Goal: Navigation & Orientation: Find specific page/section

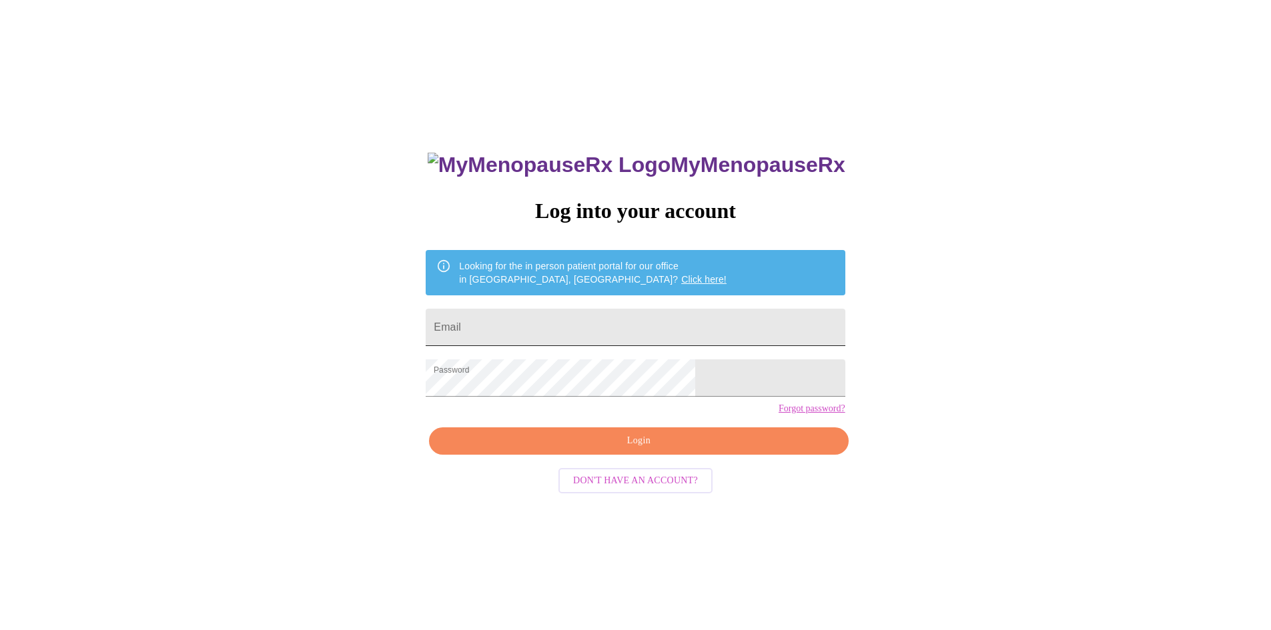
click at [582, 312] on input "Email" at bounding box center [635, 327] width 419 height 37
type input "kddexter@gmail.com"
click at [631, 450] on span "Login" at bounding box center [638, 441] width 388 height 17
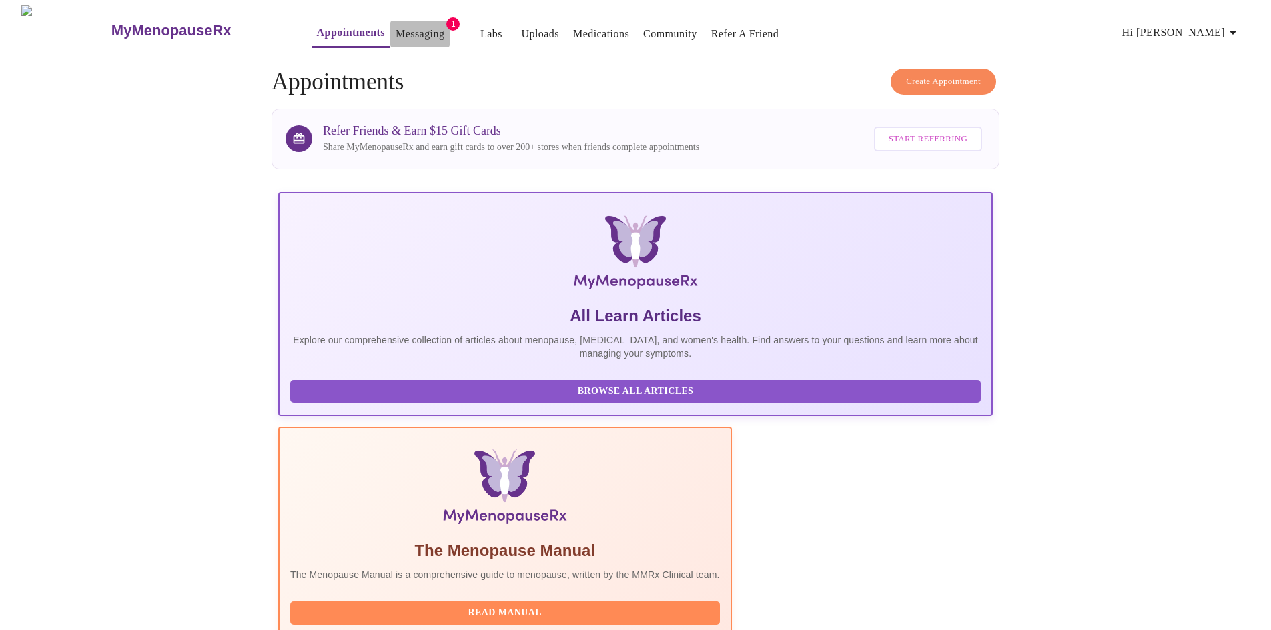
click at [395, 28] on link "Messaging" at bounding box center [419, 34] width 49 height 19
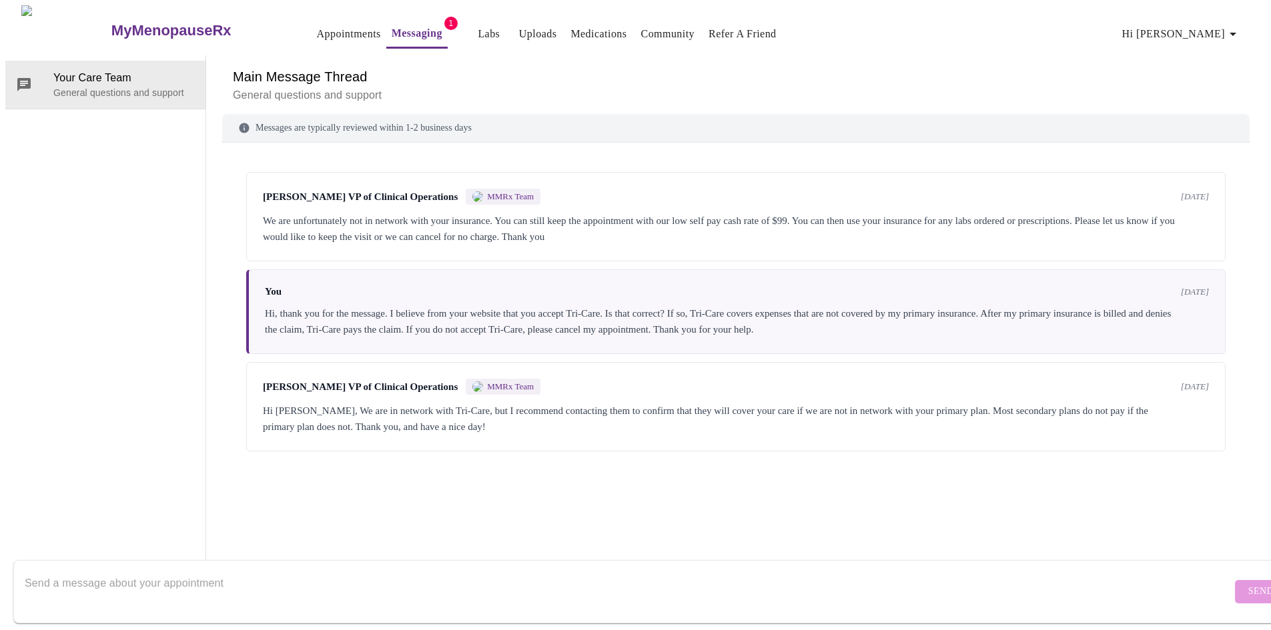
click at [478, 27] on link "Labs" at bounding box center [489, 34] width 22 height 19
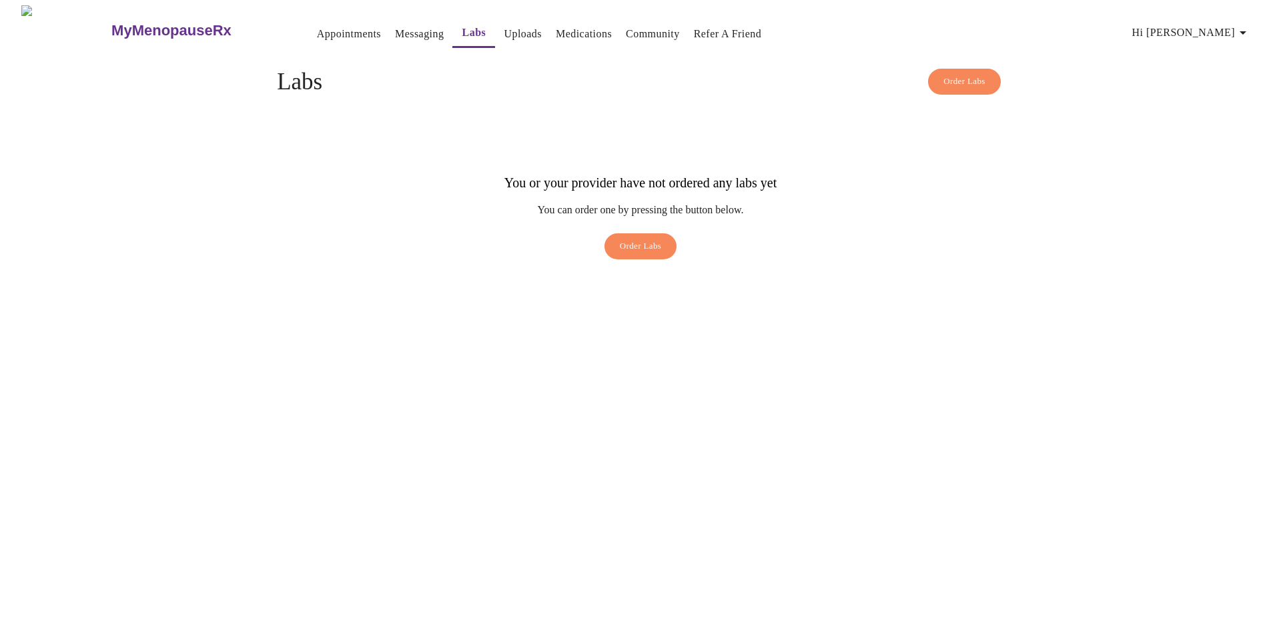
click at [395, 27] on link "Messaging" at bounding box center [419, 34] width 49 height 19
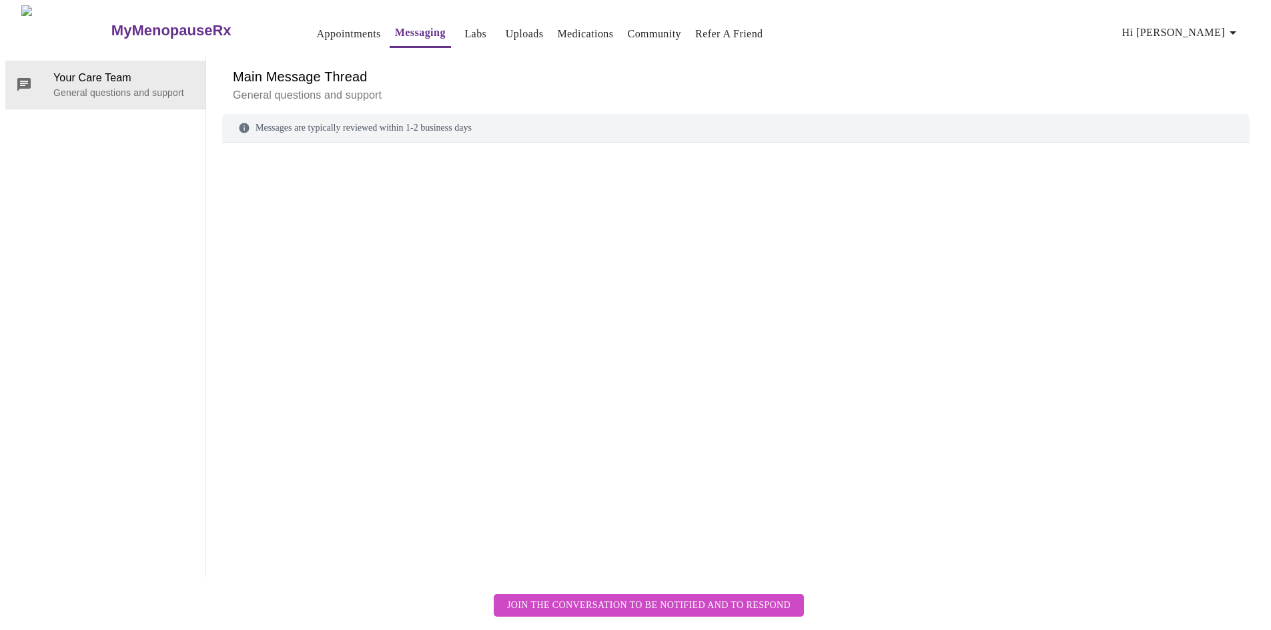
scroll to position [50, 0]
